Goal: Information Seeking & Learning: Learn about a topic

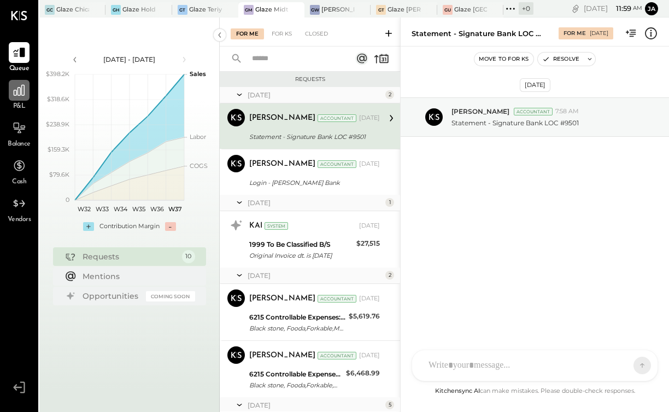
click at [20, 87] on icon at bounding box center [19, 90] width 11 height 11
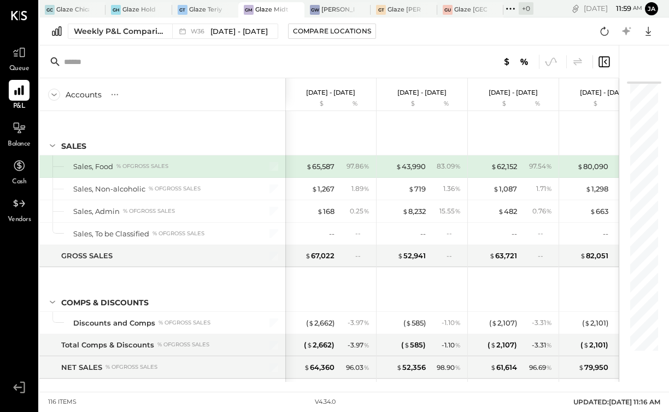
click at [257, 2] on div "[PERSON_NAME] Midtown East - Glaze Lexington One LLC" at bounding box center [271, 9] width 66 height 15
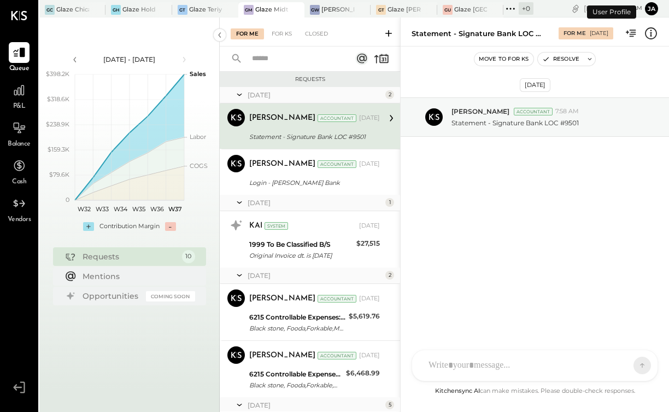
click at [21, 102] on span "P&L" at bounding box center [19, 107] width 13 height 10
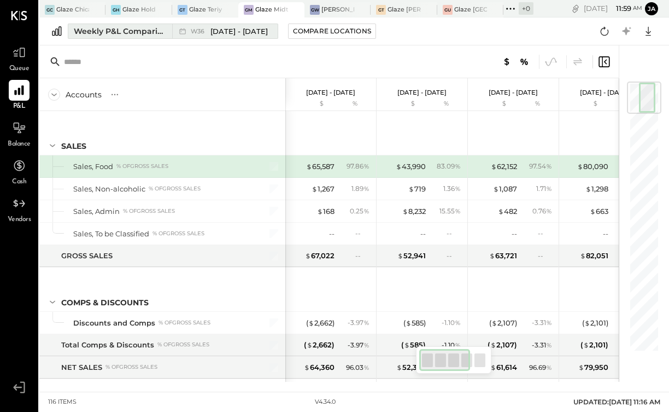
click at [98, 37] on button "Weekly P&L Comparison W36 [DATE] - [DATE]" at bounding box center [173, 30] width 210 height 15
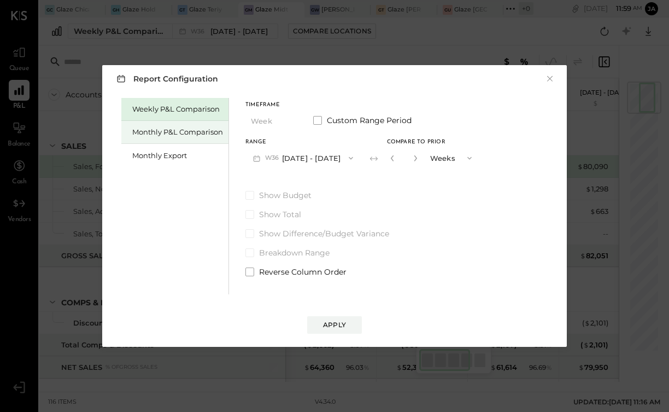
click at [153, 141] on div "Monthly P&L Comparison" at bounding box center [174, 132] width 107 height 23
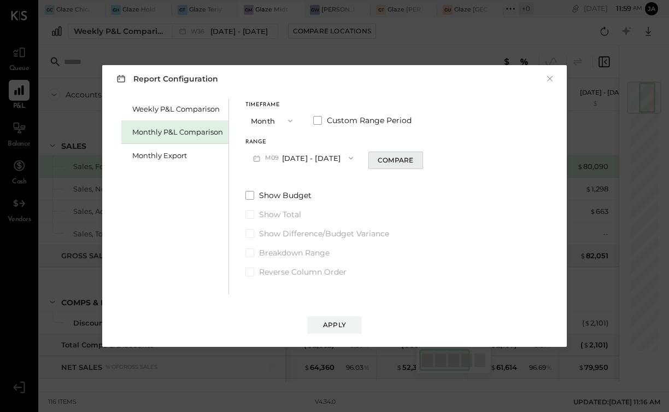
click at [389, 167] on button "Compare" at bounding box center [395, 159] width 55 height 17
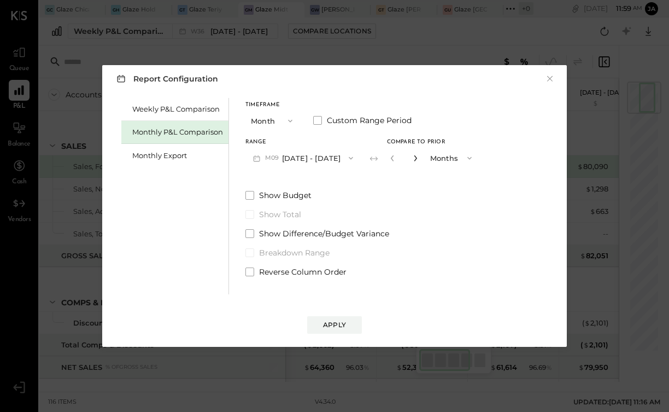
click at [413, 160] on icon "button" at bounding box center [415, 158] width 7 height 7
type input "*"
click at [347, 319] on button "Apply" at bounding box center [334, 324] width 55 height 17
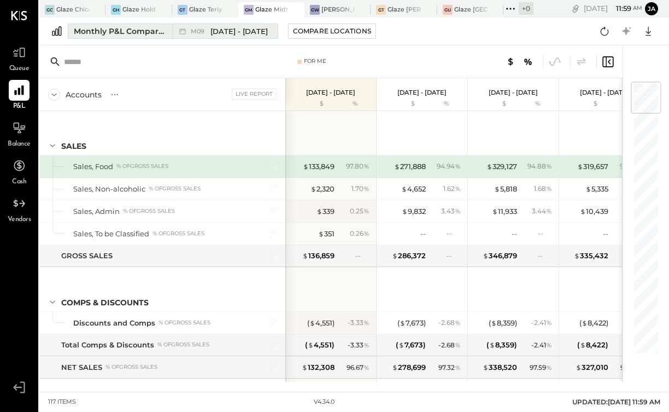
click at [240, 30] on span "[DATE] - [DATE]" at bounding box center [238, 31] width 57 height 10
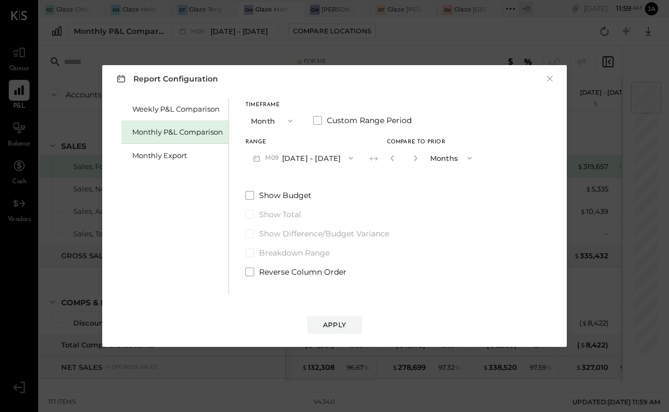
click at [282, 166] on button "M09 [DATE] - [DATE]" at bounding box center [302, 158] width 115 height 20
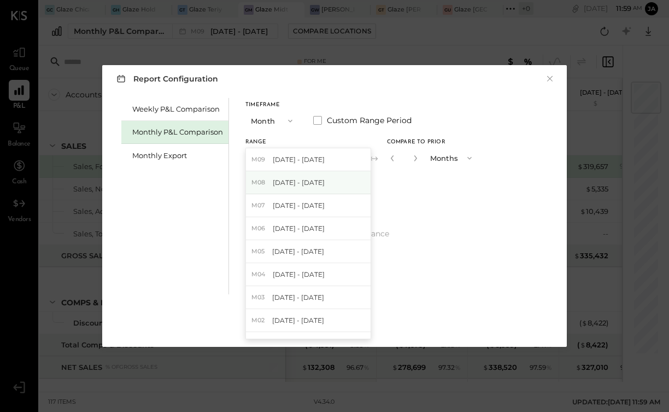
click at [283, 179] on span "[DATE] - [DATE]" at bounding box center [299, 182] width 52 height 9
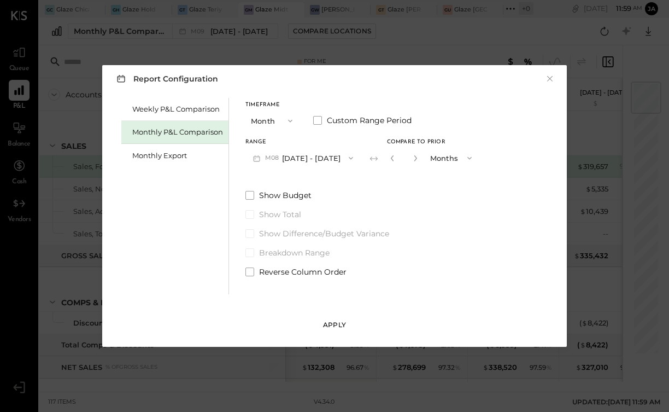
click at [331, 319] on button "Apply" at bounding box center [334, 324] width 55 height 17
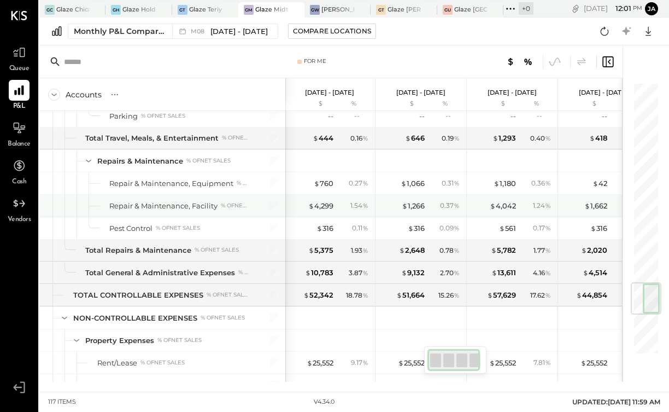
click at [319, 210] on div "$ 4,299 1.54 %" at bounding box center [331, 206] width 82 height 22
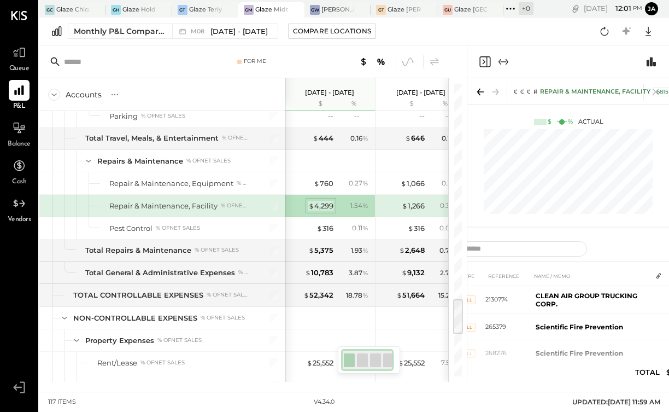
click at [324, 204] on div "$ 4,299" at bounding box center [320, 206] width 25 height 10
click at [504, 64] on icon "Expand panel (e)" at bounding box center [503, 61] width 13 height 13
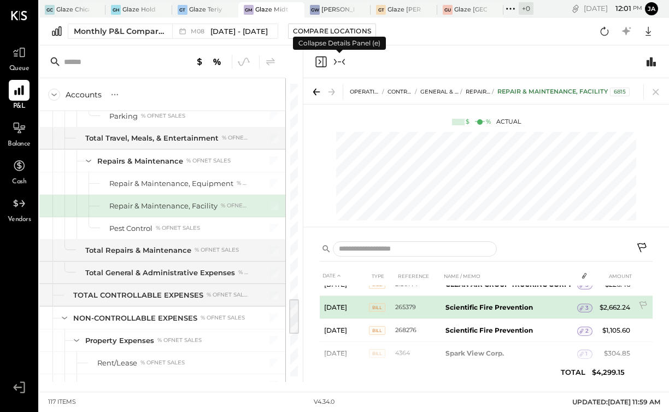
click at [583, 306] on icon at bounding box center [582, 308] width 8 height 8
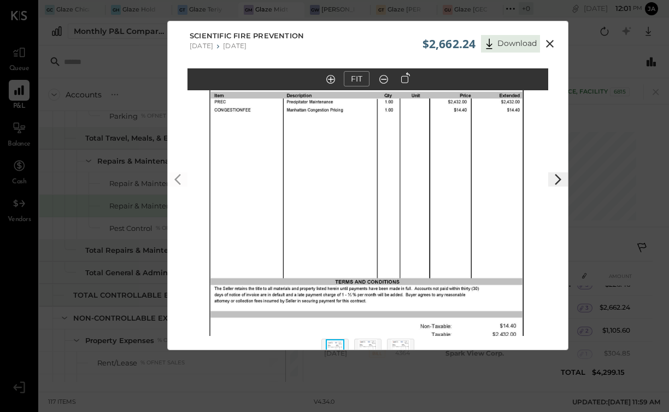
click at [555, 44] on icon at bounding box center [549, 43] width 13 height 13
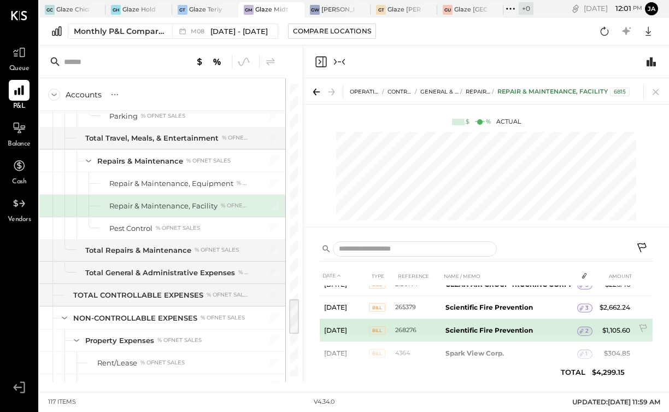
click at [586, 331] on span "2" at bounding box center [586, 331] width 3 height 8
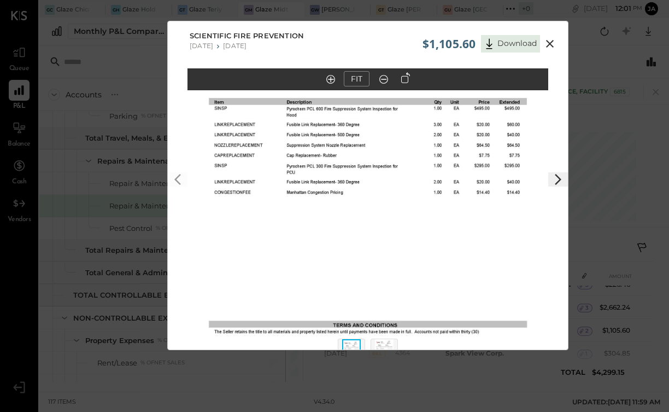
click at [549, 45] on icon at bounding box center [550, 44] width 8 height 8
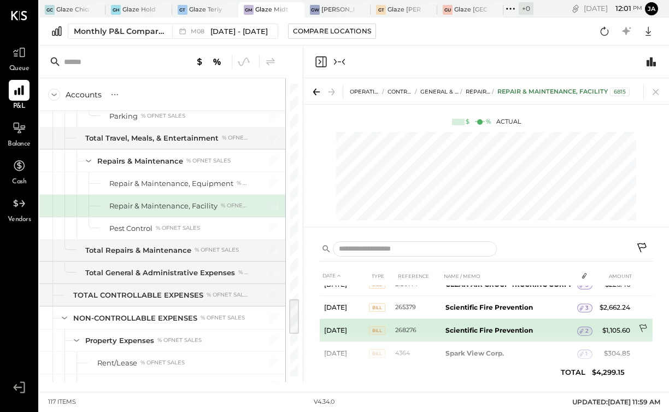
click at [641, 327] on icon at bounding box center [643, 329] width 11 height 11
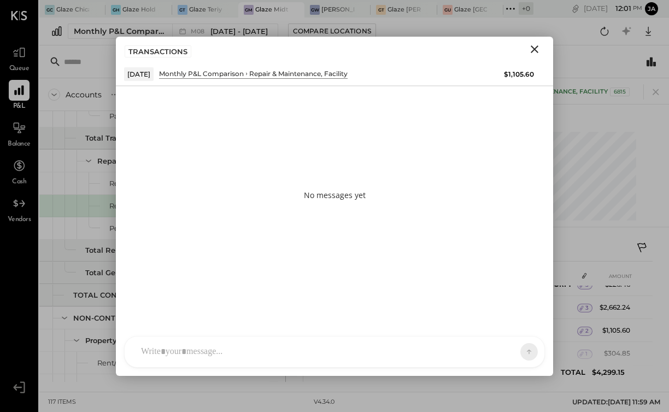
click at [385, 360] on div at bounding box center [335, 351] width 420 height 31
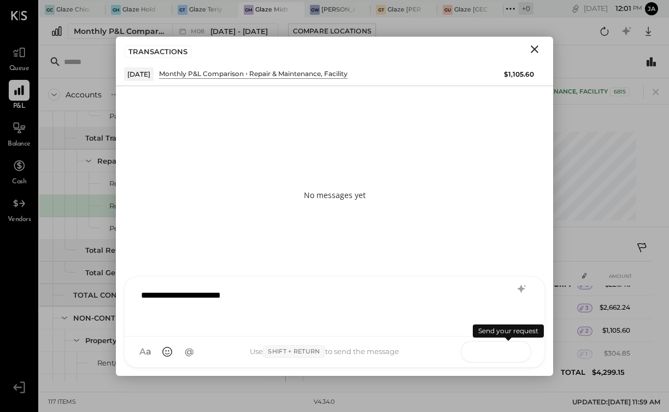
click at [510, 352] on icon at bounding box center [508, 350] width 11 height 11
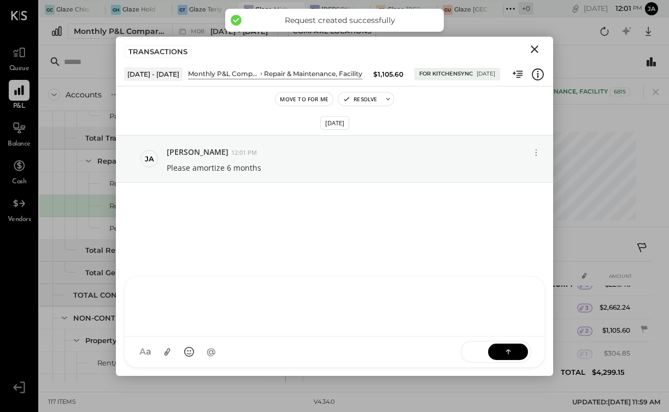
click at [532, 49] on icon "Close" at bounding box center [534, 49] width 13 height 13
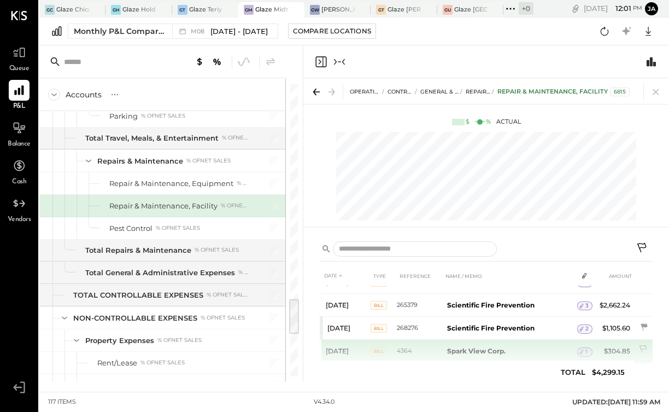
scroll to position [14, 0]
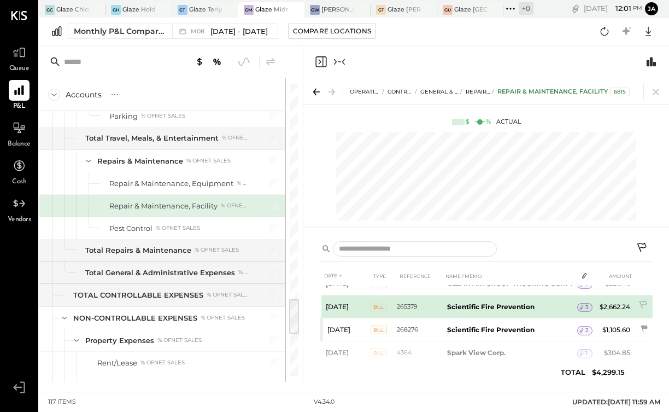
click at [617, 308] on td "$2,662.24" at bounding box center [613, 306] width 42 height 23
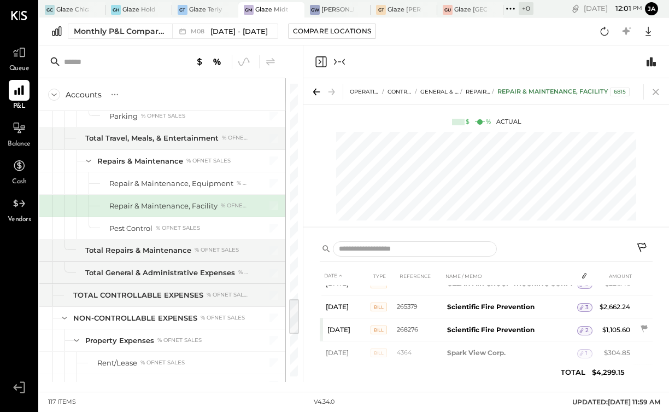
click at [656, 92] on icon at bounding box center [656, 92] width 6 height 6
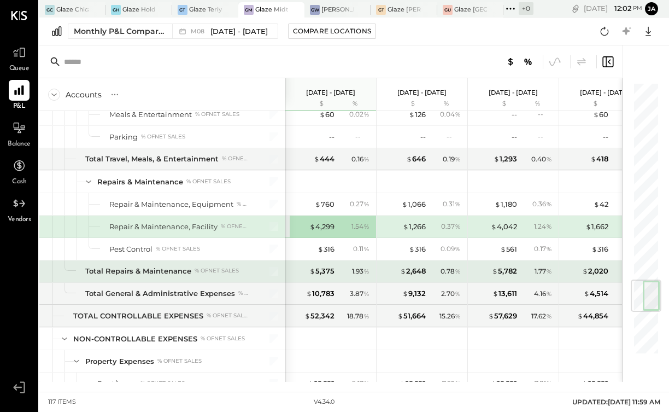
scroll to position [1663, 0]
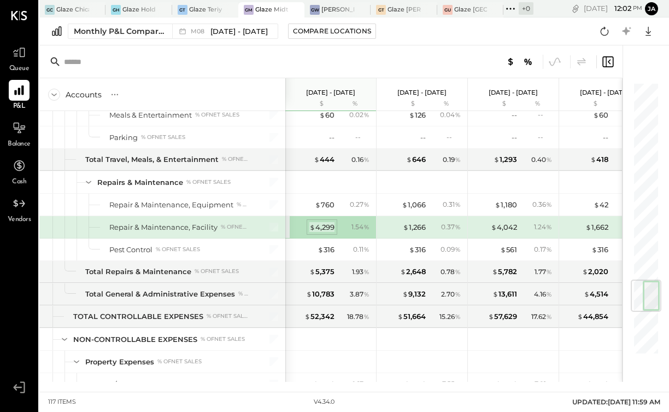
click at [325, 225] on div "$ 4,299" at bounding box center [321, 227] width 25 height 10
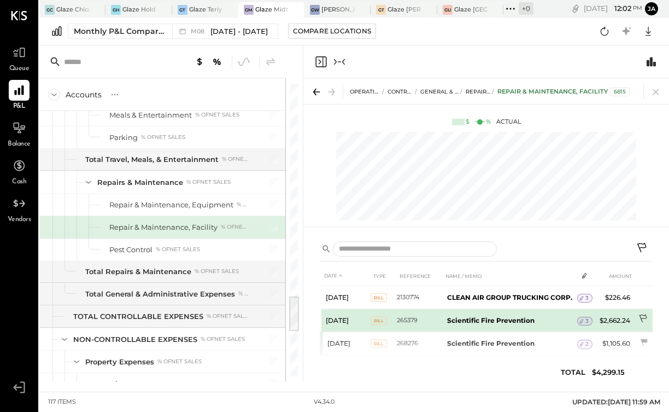
click at [645, 317] on icon at bounding box center [643, 319] width 11 height 11
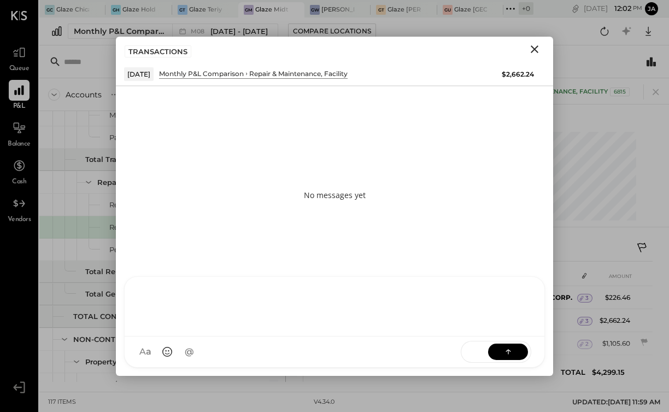
click at [464, 361] on div "KP [PERSON_NAME] TP [PERSON_NAME] [PERSON_NAME] MC [PERSON_NAME] [PERSON_NAME] …" at bounding box center [334, 321] width 421 height 91
click at [516, 354] on button at bounding box center [508, 351] width 40 height 16
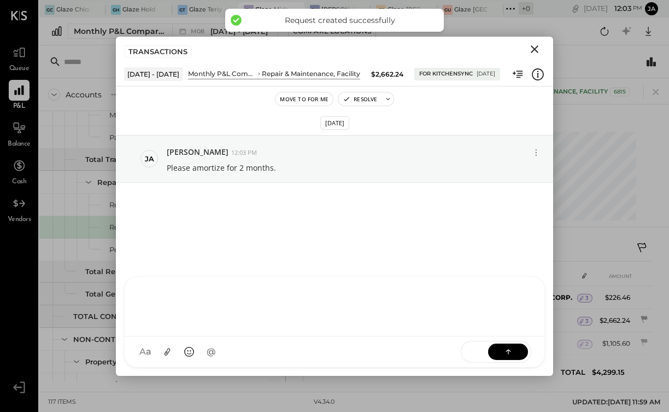
click at [534, 50] on icon "Close" at bounding box center [535, 49] width 8 height 8
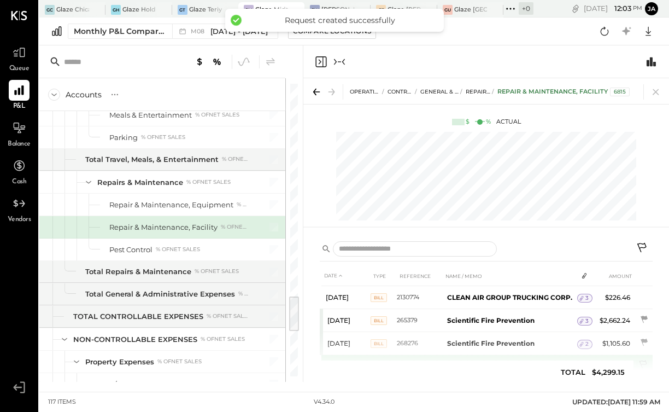
scroll to position [6, 0]
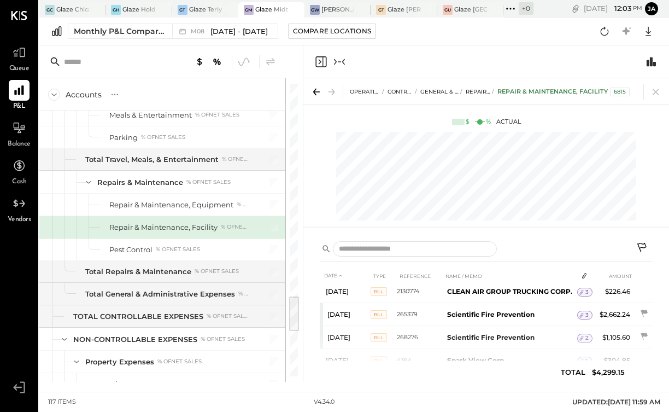
click at [343, 68] on div at bounding box center [486, 61] width 366 height 33
click at [344, 58] on icon "Collapse panel (e)" at bounding box center [339, 61] width 13 height 13
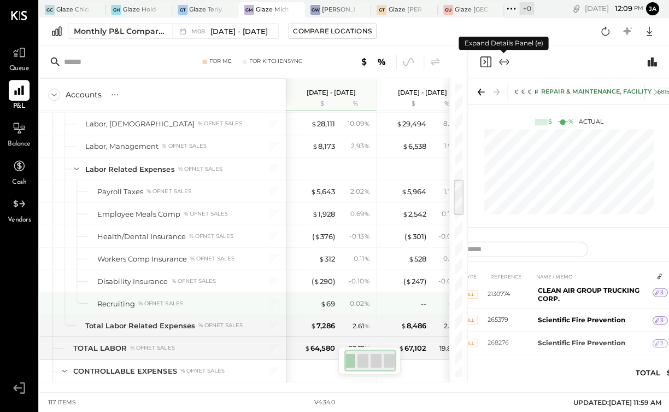
scroll to position [750, 0]
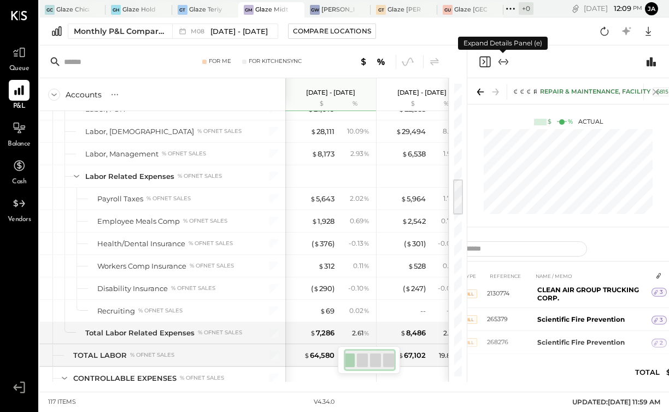
click at [656, 95] on icon at bounding box center [655, 91] width 15 height 15
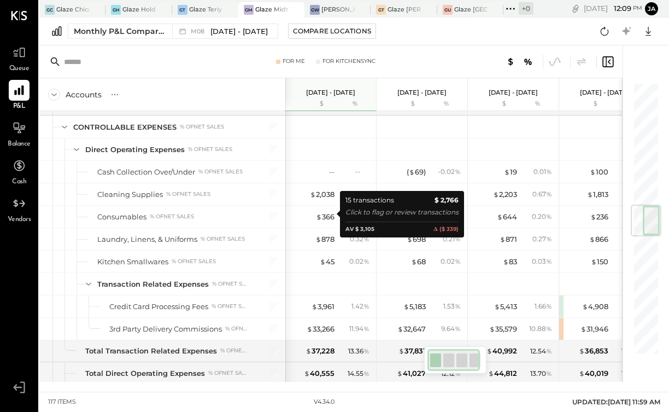
scroll to position [1066, 0]
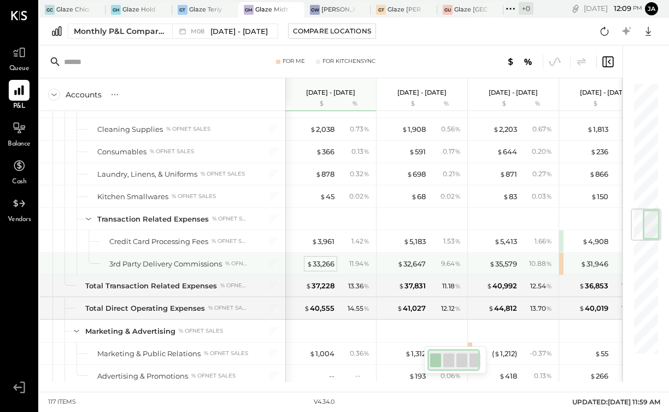
click at [322, 265] on div "$ 33,266" at bounding box center [321, 263] width 28 height 10
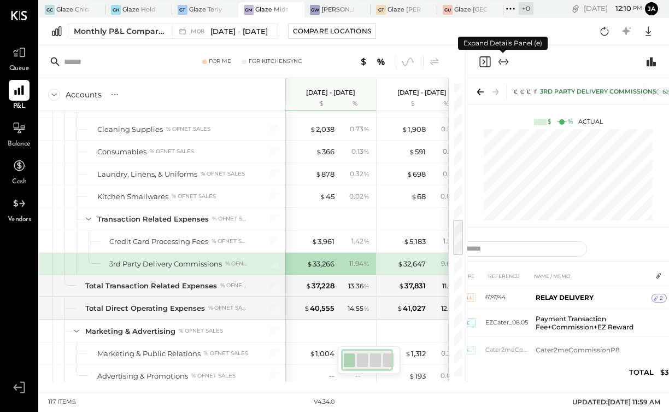
click at [503, 61] on icon "Expand panel (e)" at bounding box center [503, 61] width 13 height 13
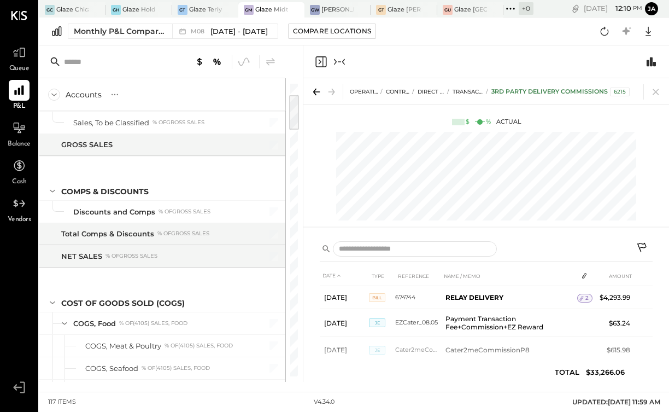
drag, startPoint x: 296, startPoint y: 236, endPoint x: 292, endPoint y: 109, distance: 127.4
click at [292, 109] on div at bounding box center [294, 112] width 10 height 34
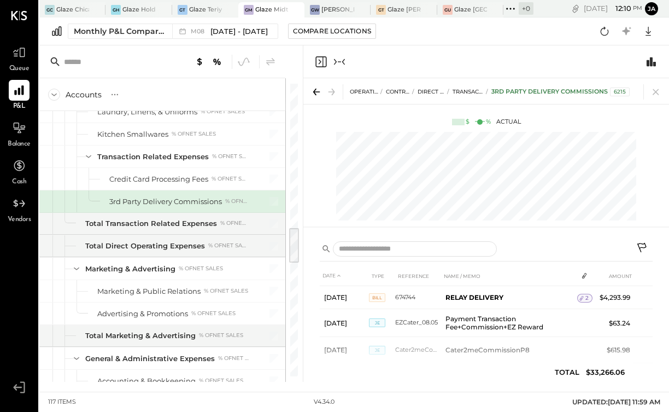
drag, startPoint x: 292, startPoint y: 109, endPoint x: 322, endPoint y: 211, distance: 106.7
click at [321, 213] on div "Accounts S % GL [DATE] - [DATE] $ % [DATE] - [DATE] $ % [DATE] - [DATE] $ % [DA…" at bounding box center [354, 213] width 630 height 336
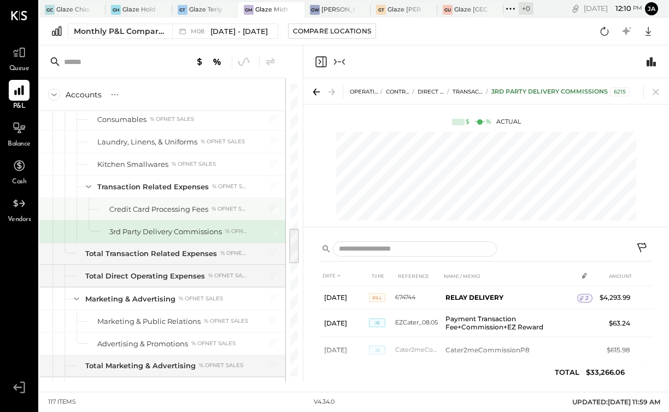
scroll to position [1133, 0]
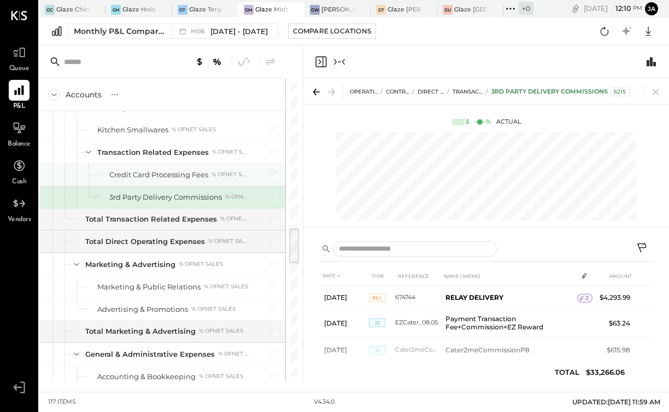
drag, startPoint x: 291, startPoint y: 245, endPoint x: 265, endPoint y: 173, distance: 76.9
click at [265, 173] on div "Accounts S % GL [DATE] - [DATE] $ % [DATE] - [DATE] $ % [DATE] - [DATE] $ % [DA…" at bounding box center [170, 213] width 263 height 336
click at [346, 59] on div at bounding box center [486, 61] width 366 height 33
click at [336, 58] on icon "Collapse panel (e)" at bounding box center [339, 61] width 13 height 13
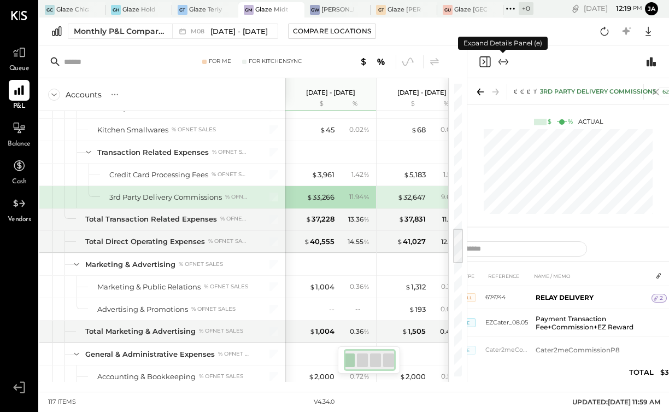
click at [659, 95] on icon at bounding box center [656, 92] width 6 height 6
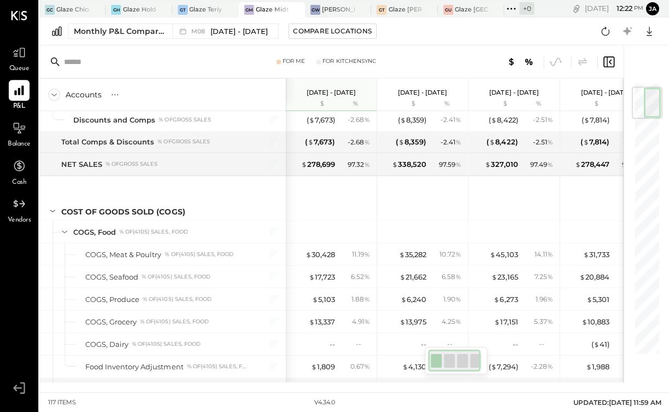
scroll to position [40, 0]
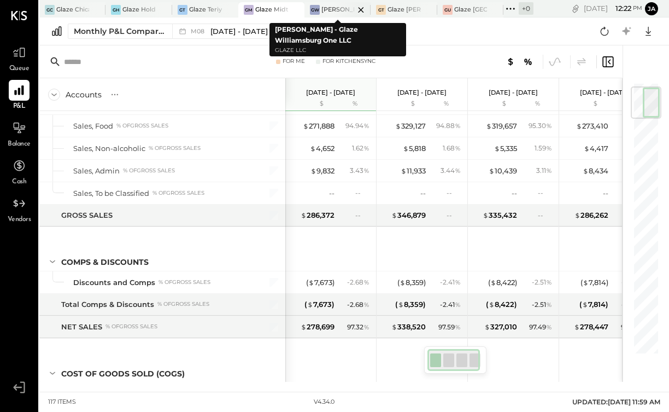
click at [336, 9] on div at bounding box center [351, 9] width 38 height 15
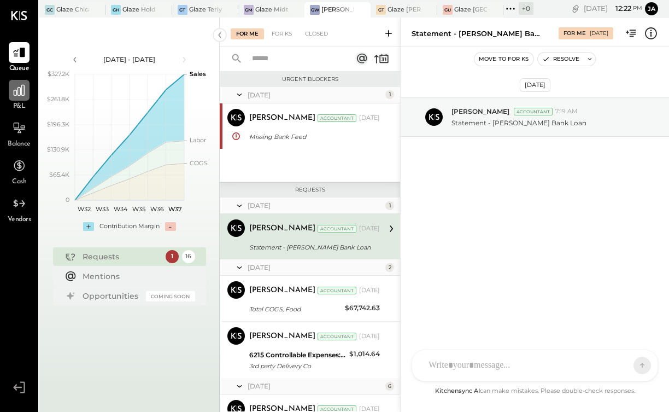
click at [26, 99] on div at bounding box center [19, 90] width 21 height 21
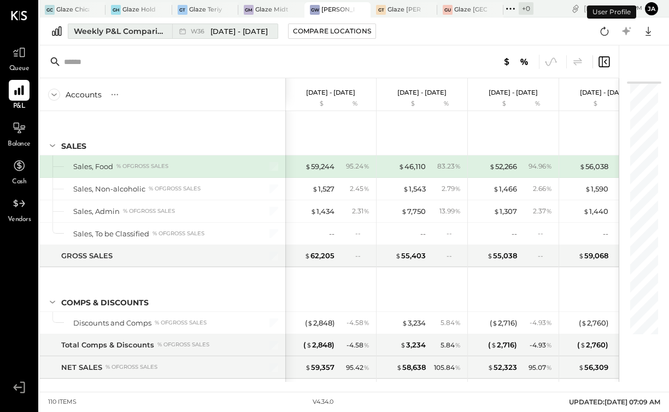
click at [150, 33] on div "Weekly P&L Comparison" at bounding box center [120, 31] width 92 height 11
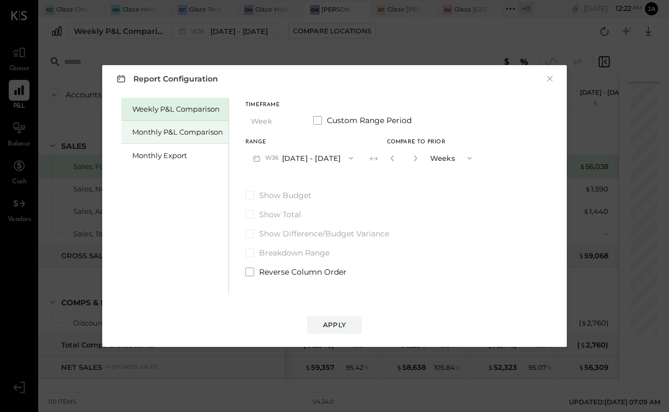
click at [191, 132] on div "Monthly P&L Comparison" at bounding box center [177, 132] width 91 height 10
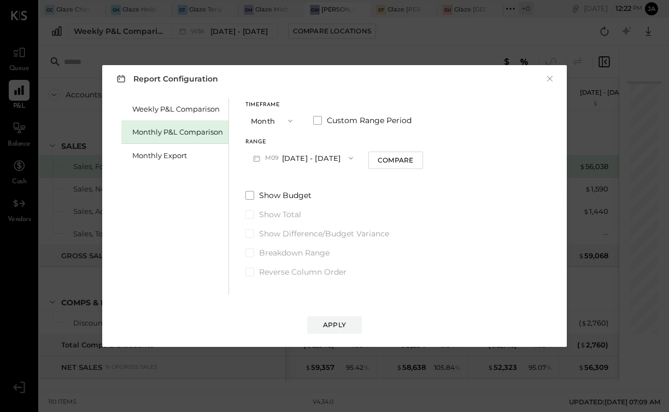
click at [324, 155] on button "M09 [DATE] - [DATE]" at bounding box center [302, 158] width 115 height 20
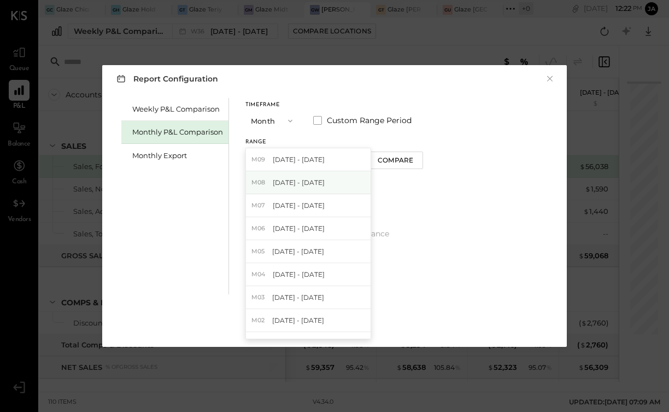
click at [320, 181] on span "[DATE] - [DATE]" at bounding box center [299, 182] width 52 height 9
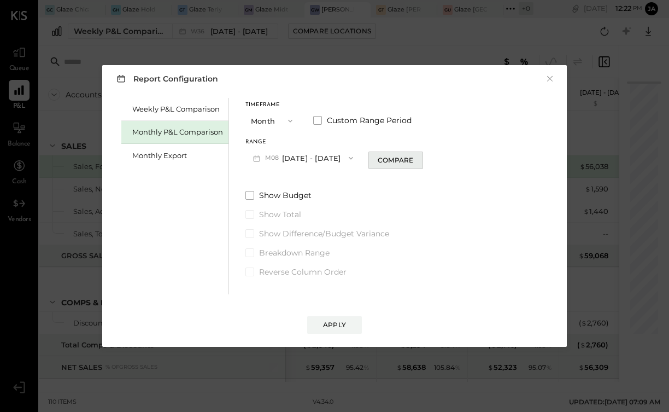
click at [399, 156] on div "Compare" at bounding box center [396, 159] width 36 height 9
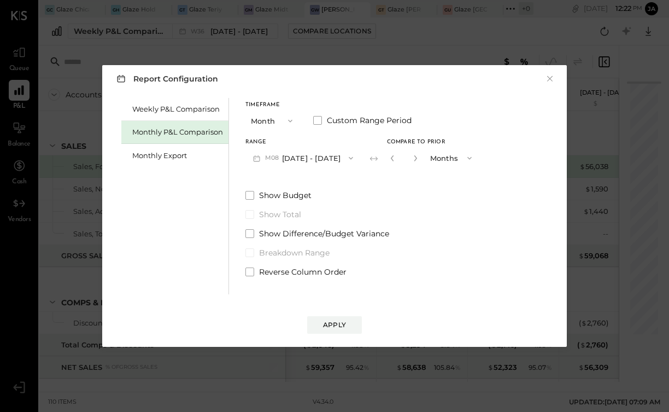
click at [412, 152] on button "button" at bounding box center [415, 158] width 9 height 12
type input "*"
click at [344, 334] on div "Report Configuration × Weekly P&L Comparison Monthly P&L Comparison Monthly Exp…" at bounding box center [334, 205] width 465 height 281
click at [346, 318] on button "Apply" at bounding box center [334, 324] width 55 height 17
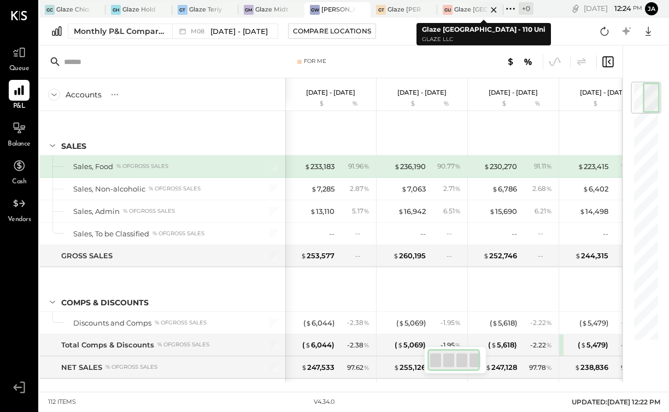
click at [458, 10] on div "Glaze [GEOGRAPHIC_DATA] - 110 Uni" at bounding box center [470, 9] width 33 height 9
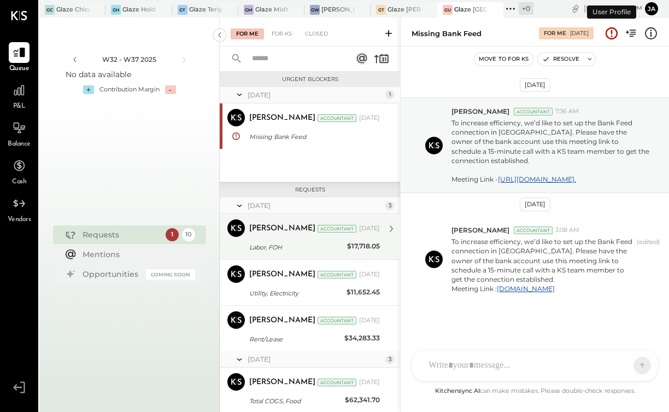
scroll to position [8, 0]
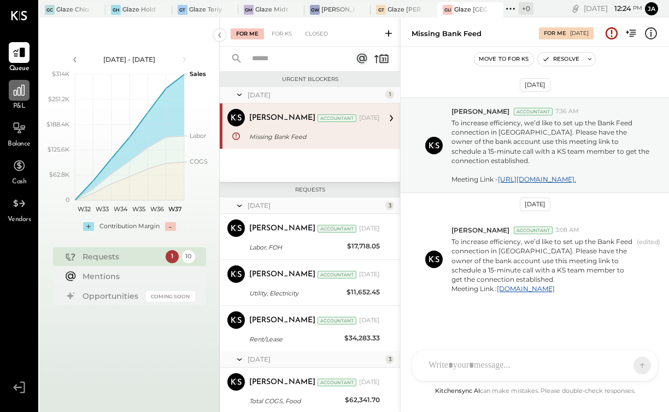
click at [14, 94] on icon at bounding box center [19, 90] width 11 height 11
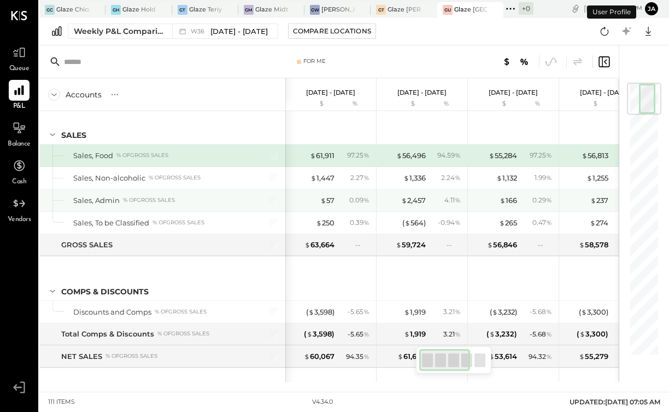
scroll to position [11, 0]
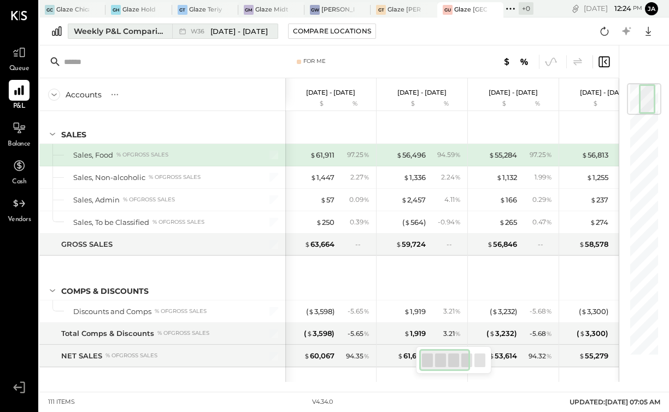
click at [159, 31] on div "Weekly P&L Comparison" at bounding box center [120, 31] width 92 height 11
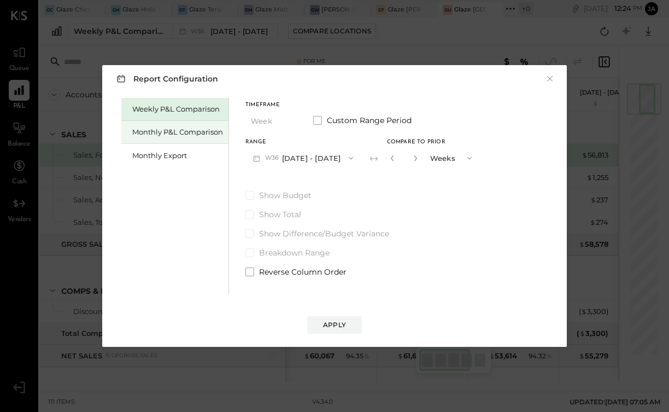
click at [162, 136] on div "Monthly P&L Comparison" at bounding box center [177, 132] width 91 height 10
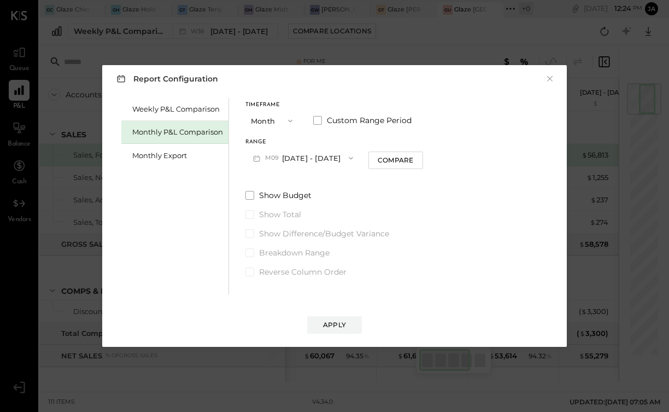
click at [305, 156] on button "M09 [DATE] - [DATE]" at bounding box center [302, 158] width 115 height 20
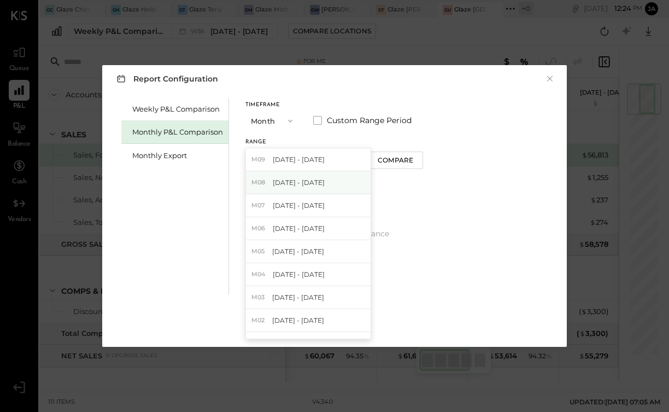
click at [301, 187] on div "M08 [DATE] - [DATE]" at bounding box center [308, 182] width 125 height 23
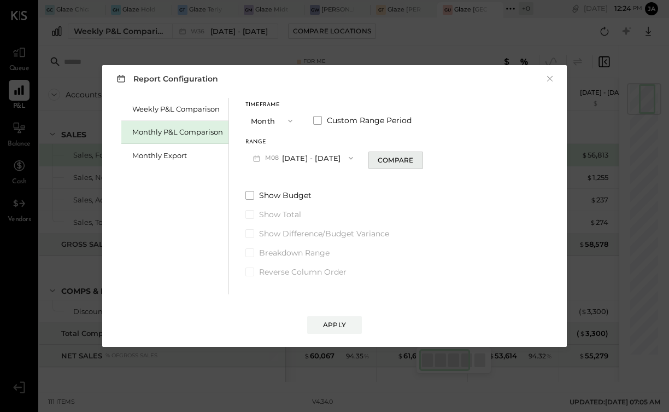
click at [388, 162] on div "Compare" at bounding box center [396, 159] width 36 height 9
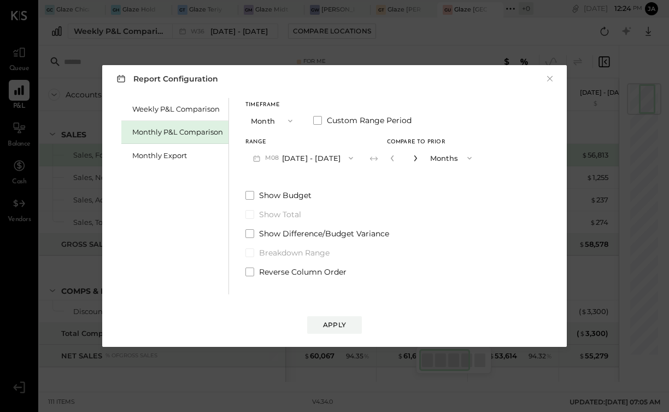
click at [412, 159] on icon "button" at bounding box center [415, 158] width 7 height 7
click at [412, 157] on icon "button" at bounding box center [415, 158] width 7 height 7
type input "*"
click at [342, 327] on div "Apply" at bounding box center [334, 324] width 23 height 9
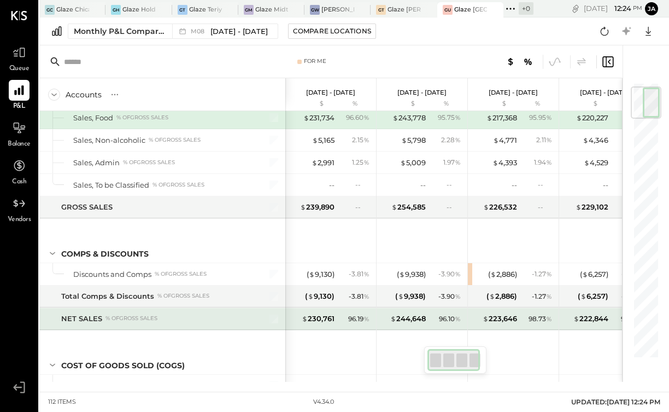
scroll to position [5, 0]
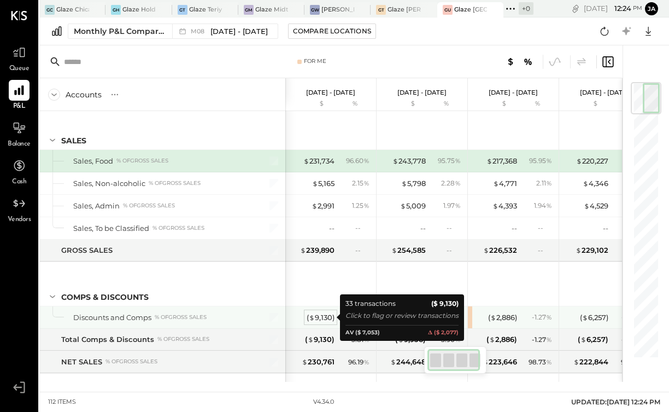
click at [318, 319] on div "( $ 9,130 )" at bounding box center [321, 317] width 28 height 10
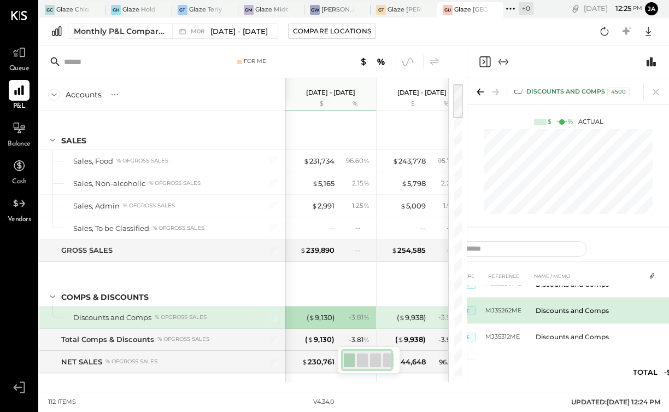
scroll to position [50, 0]
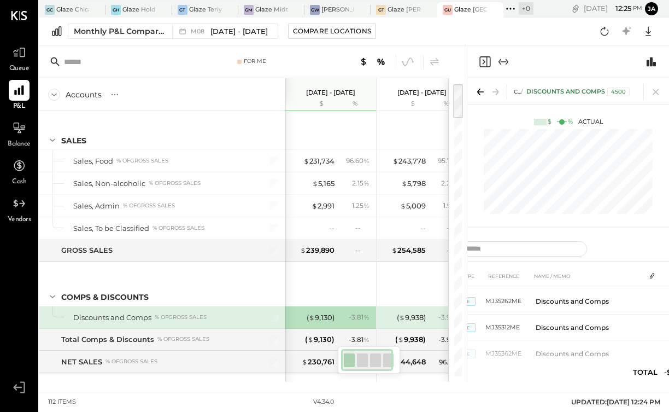
click at [469, 102] on div "Comps & Discounts Discounts and Comps 4500" at bounding box center [568, 91] width 202 height 26
click at [479, 94] on icon at bounding box center [478, 92] width 3 height 7
click at [503, 65] on icon "Expand panel (e)" at bounding box center [503, 61] width 13 height 13
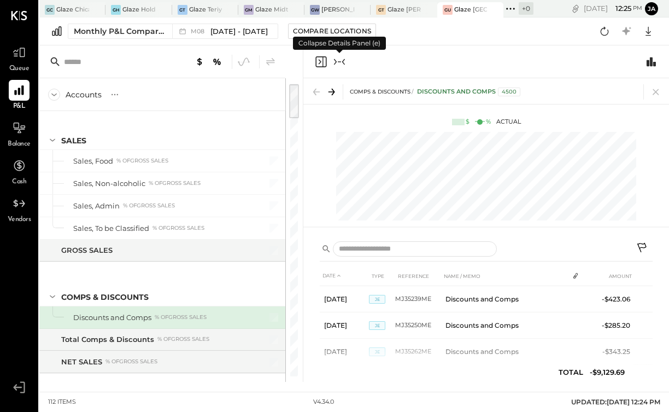
click at [666, 87] on div "Comps & Discounts Discounts and Comps 4500" at bounding box center [486, 91] width 366 height 26
click at [657, 87] on icon at bounding box center [655, 91] width 15 height 15
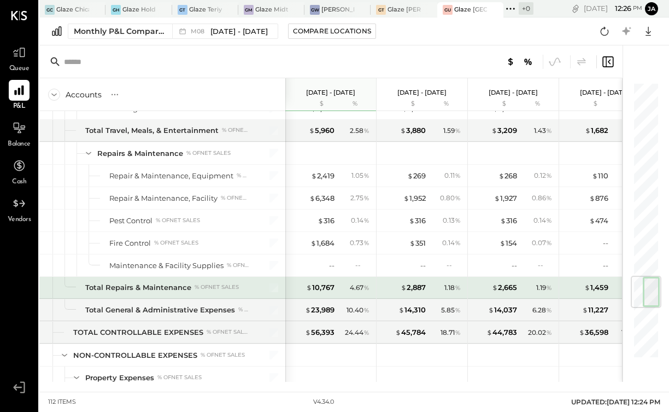
scroll to position [1630, 0]
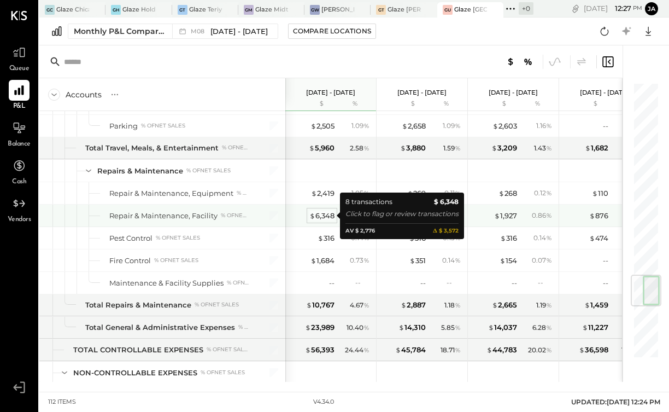
click at [321, 218] on div "$ 6,348" at bounding box center [321, 215] width 25 height 10
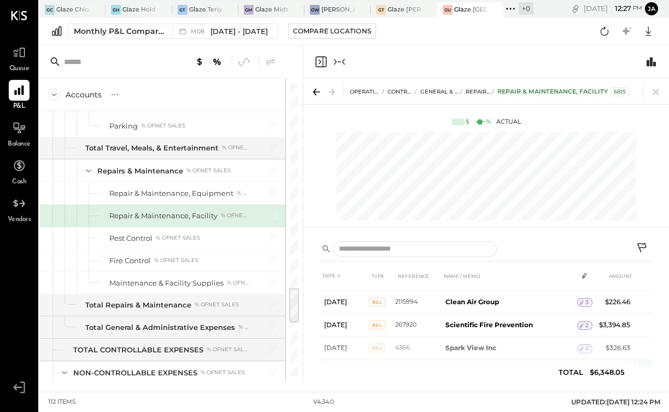
scroll to position [14, 0]
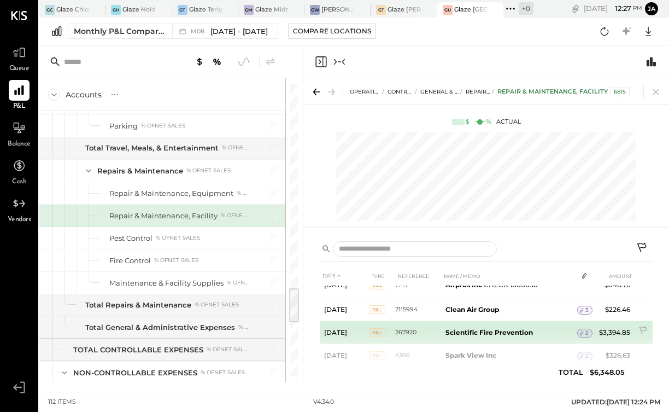
click at [471, 331] on b "Scientific Fire Prevention" at bounding box center [488, 332] width 87 height 8
click at [584, 332] on icon at bounding box center [582, 333] width 8 height 8
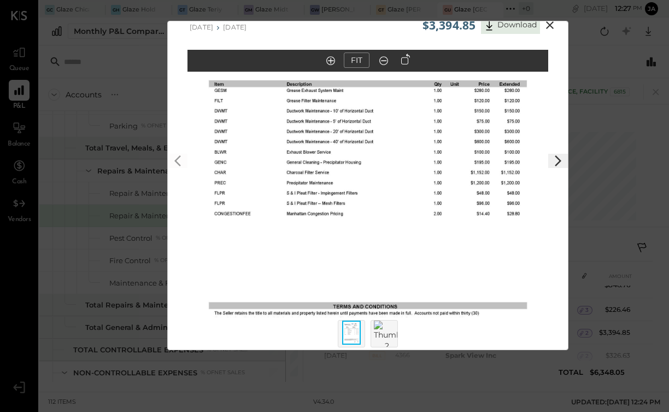
scroll to position [20, 0]
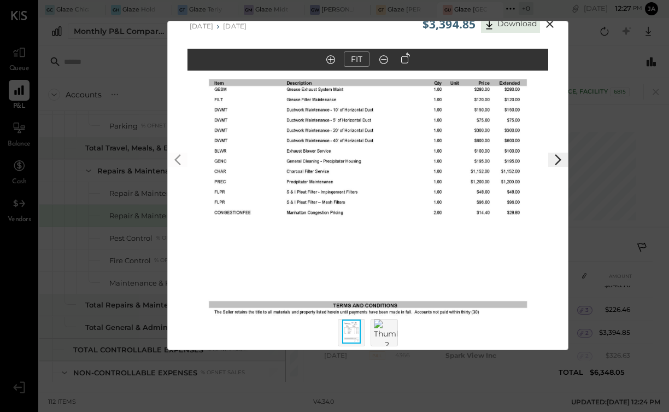
click at [546, 27] on icon at bounding box center [550, 24] width 8 height 8
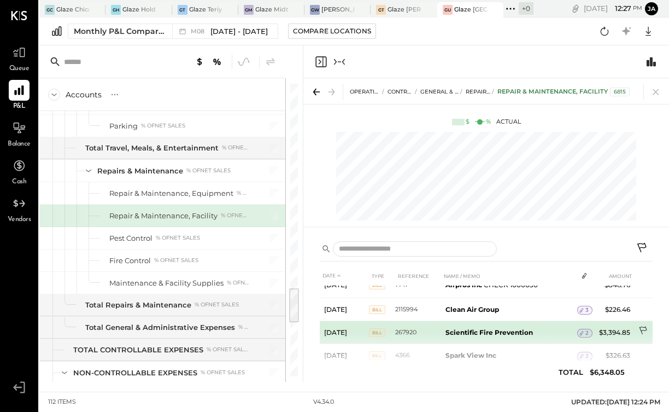
click at [648, 328] on td at bounding box center [643, 331] width 18 height 21
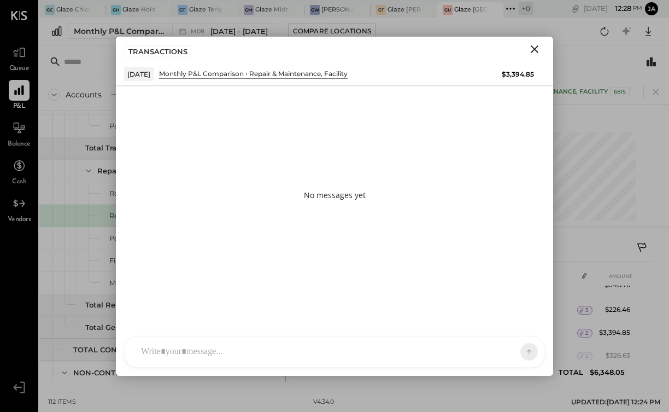
click at [409, 354] on div "KP [PERSON_NAME] TP [PERSON_NAME] [PERSON_NAME] MC [PERSON_NAME] [PERSON_NAME] …" at bounding box center [334, 352] width 421 height 32
click at [501, 350] on button at bounding box center [508, 351] width 40 height 16
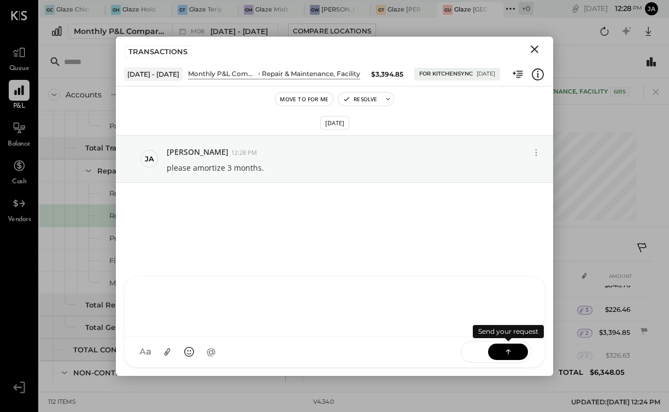
click at [515, 351] on button at bounding box center [508, 351] width 40 height 16
click at [536, 51] on icon "Close" at bounding box center [534, 49] width 13 height 13
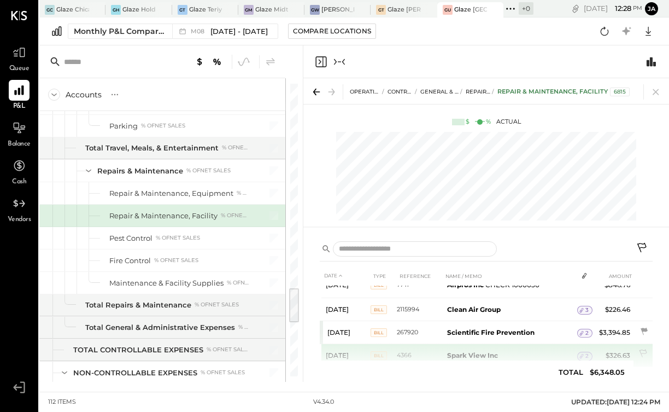
scroll to position [0, 0]
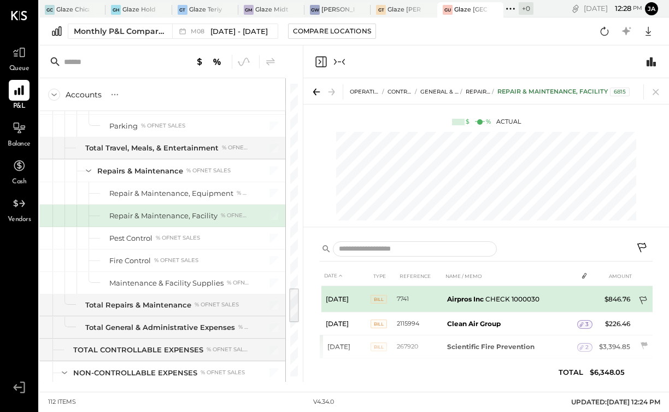
click at [642, 296] on icon at bounding box center [643, 301] width 11 height 11
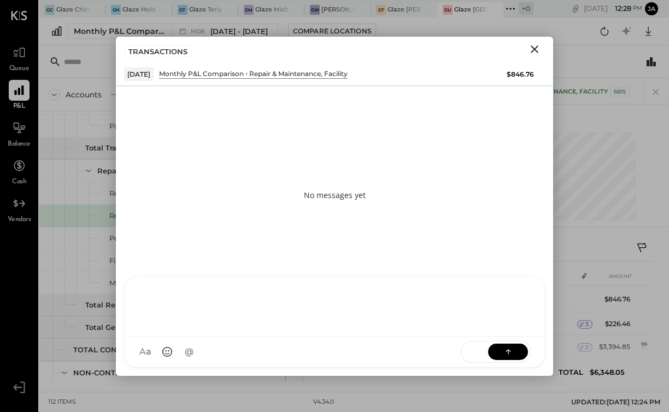
click at [443, 327] on div at bounding box center [335, 305] width 398 height 44
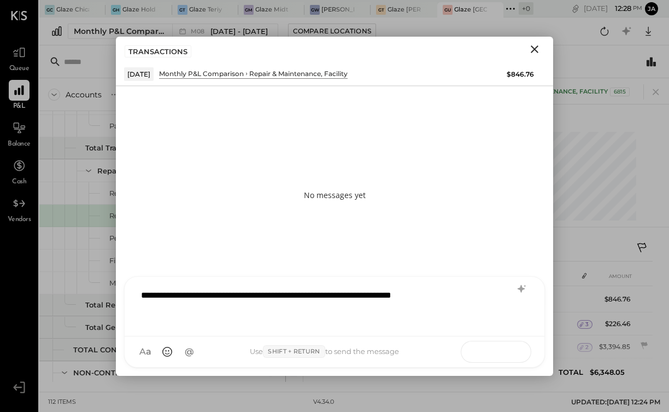
click at [507, 347] on icon at bounding box center [508, 350] width 11 height 11
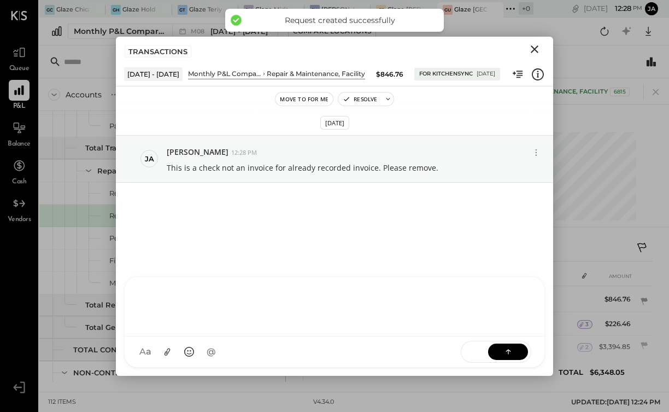
click at [532, 51] on icon "Close" at bounding box center [535, 49] width 8 height 8
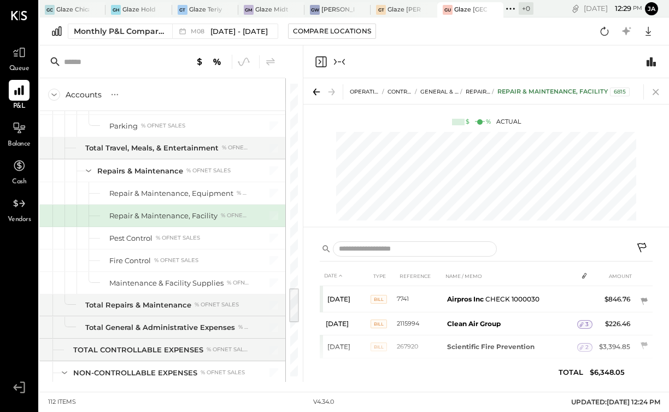
click at [655, 90] on icon at bounding box center [655, 91] width 15 height 15
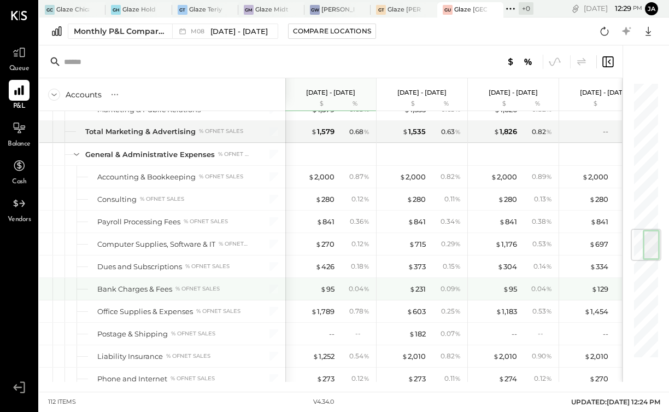
scroll to position [1242, 0]
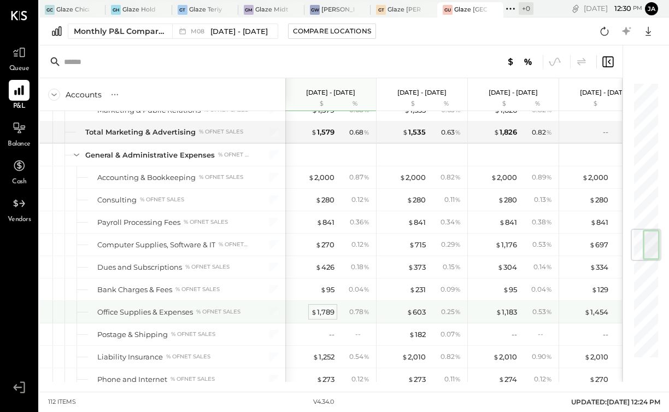
click at [322, 307] on div "$ 1,789" at bounding box center [322, 312] width 23 height 10
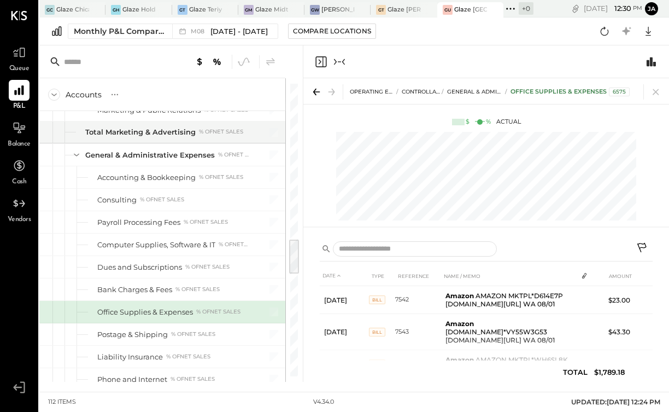
click at [337, 60] on icon "Collapse panel (e)" at bounding box center [339, 61] width 13 height 13
